Goal: Book appointment/travel/reservation

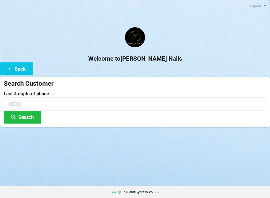
click at [19, 116] on button "Search" at bounding box center [23, 117] width 38 height 13
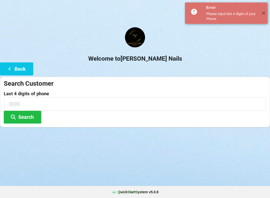
click at [10, 70] on icon at bounding box center [10, 68] width 6 height 4
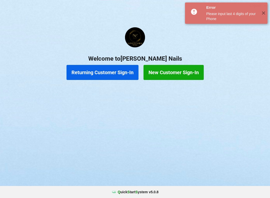
click at [104, 76] on button "Returning Customer Sign-In" at bounding box center [103, 72] width 72 height 15
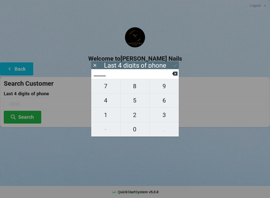
click at [136, 128] on span "0" at bounding box center [135, 129] width 29 height 11
type input "0___"
click at [140, 111] on span "2" at bounding box center [135, 115] width 29 height 11
type input "02__"
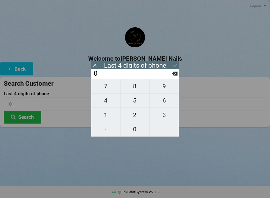
type input "02__"
click at [167, 91] on span "9" at bounding box center [164, 86] width 29 height 11
type input "029_"
click at [138, 87] on span "8" at bounding box center [135, 86] width 29 height 11
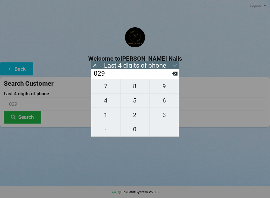
type input "0298"
click at [177, 59] on h2 "Welcome to [PERSON_NAME] Nails" at bounding box center [135, 59] width 270 height 8
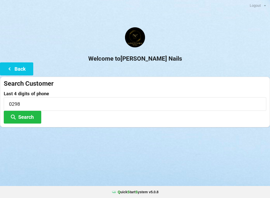
click at [29, 117] on button "Search" at bounding box center [23, 117] width 38 height 13
click at [8, 73] on button "Back" at bounding box center [16, 68] width 33 height 13
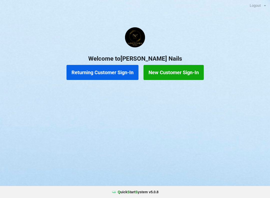
click at [177, 76] on button "New Customer Sign-In" at bounding box center [174, 72] width 60 height 15
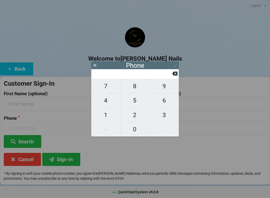
click at [135, 89] on span "8" at bounding box center [135, 86] width 29 height 11
type input "8"
click at [103, 116] on span "1" at bounding box center [105, 115] width 29 height 11
type input "81"
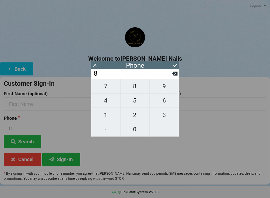
type input "81"
click at [109, 88] on span "7" at bounding box center [105, 86] width 29 height 11
type input "817"
click at [139, 103] on span "5" at bounding box center [135, 100] width 29 height 11
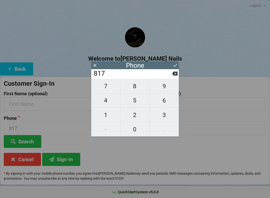
type input "8175"
click at [108, 119] on span "1" at bounding box center [105, 115] width 29 height 11
type input "81751"
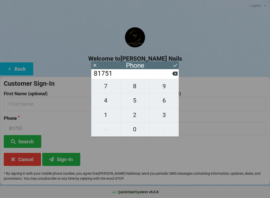
click at [103, 89] on span "7" at bounding box center [105, 86] width 29 height 11
type input "817517"
click at [136, 130] on span "0" at bounding box center [135, 129] width 29 height 11
type input "8175170"
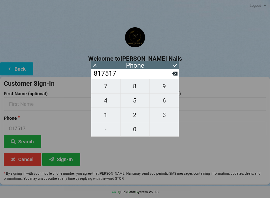
type input "8175170"
click at [138, 113] on span "2" at bounding box center [135, 115] width 29 height 11
type input "81751702"
click at [170, 85] on span "9" at bounding box center [164, 86] width 29 height 11
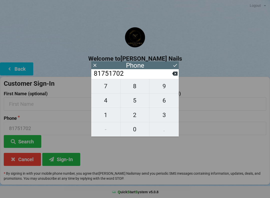
type input "817517029"
click at [140, 86] on span "8" at bounding box center [135, 86] width 29 height 11
type input "8175170298"
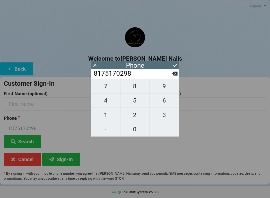
click at [173, 62] on button at bounding box center [175, 65] width 5 height 7
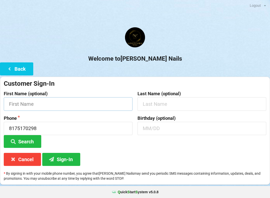
click at [32, 104] on input "text" at bounding box center [68, 103] width 129 height 13
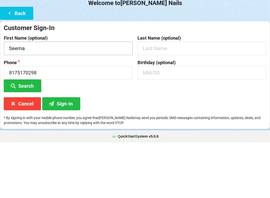
type input "Seema"
click at [166, 97] on input "text" at bounding box center [202, 103] width 129 height 13
type input "Mackwani"
click at [168, 122] on input "text" at bounding box center [202, 128] width 129 height 13
click at [28, 135] on button "Search" at bounding box center [23, 141] width 38 height 13
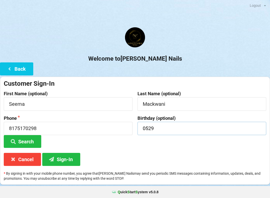
click at [148, 127] on input "0529" at bounding box center [202, 128] width 129 height 13
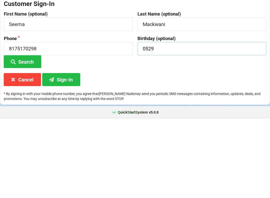
click at [145, 122] on input "0529" at bounding box center [202, 128] width 129 height 13
click at [147, 122] on input "0529" at bounding box center [202, 128] width 129 height 13
type input "05/29"
click at [59, 153] on button "Sign-In" at bounding box center [61, 159] width 38 height 13
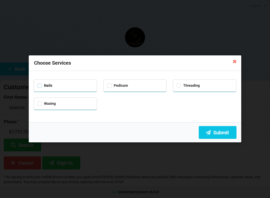
click at [39, 85] on label "Nails" at bounding box center [45, 85] width 15 height 4
checkbox input "true"
click at [111, 86] on label "Pedicure" at bounding box center [117, 85] width 21 height 4
checkbox input "true"
click at [222, 134] on button "Submit" at bounding box center [218, 132] width 38 height 13
